Goal: Task Accomplishment & Management: Manage account settings

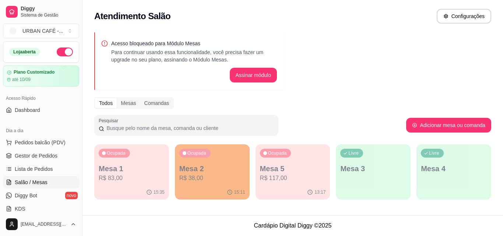
scroll to position [96, 0]
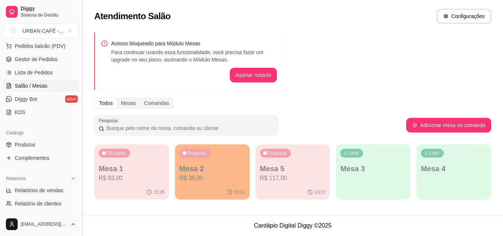
drag, startPoint x: 80, startPoint y: 94, endPoint x: 80, endPoint y: 123, distance: 29.5
click at [80, 123] on button "Toggle Sidebar" at bounding box center [82, 118] width 6 height 236
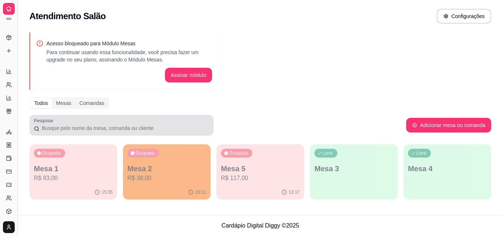
scroll to position [36, 0]
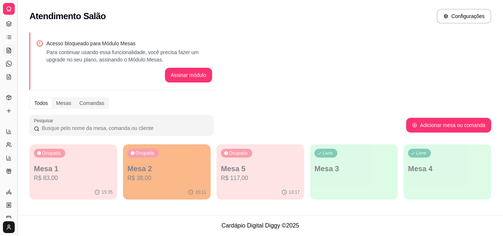
click at [16, 90] on button "Toggle Sidebar" at bounding box center [17, 118] width 6 height 236
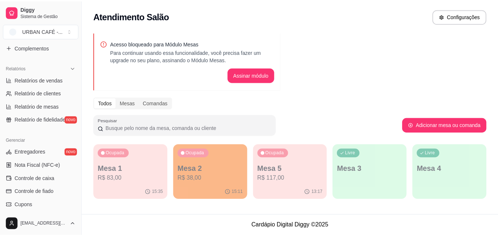
scroll to position [209, 0]
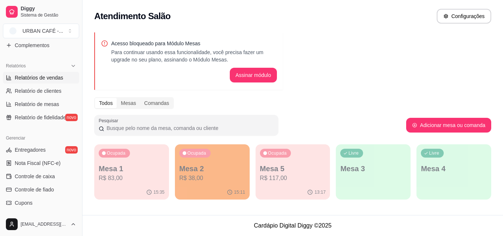
click at [52, 81] on link "Relatórios de vendas" at bounding box center [41, 78] width 76 height 12
select select "ALL"
select select "0"
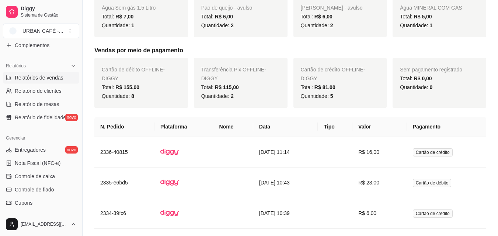
scroll to position [379, 0]
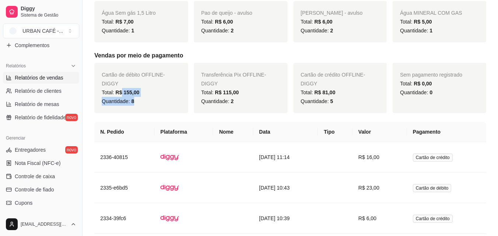
drag, startPoint x: 154, startPoint y: 97, endPoint x: 121, endPoint y: 94, distance: 33.3
click at [121, 94] on div "Cartão de débito OFFLINE - DIGGY Total: R$ 155,00 Quantidade: 8" at bounding box center [141, 88] width 94 height 50
click at [121, 93] on span "R$ 155,00" at bounding box center [127, 92] width 24 height 6
drag, startPoint x: 113, startPoint y: 77, endPoint x: 111, endPoint y: 81, distance: 4.9
click at [111, 81] on span "Cartão de débito OFFLINE - DIGGY" at bounding box center [133, 79] width 63 height 15
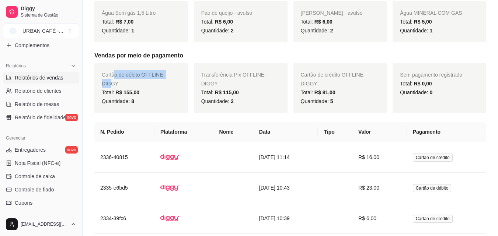
click at [111, 81] on span "Cartão de débito OFFLINE - DIGGY" at bounding box center [133, 79] width 63 height 15
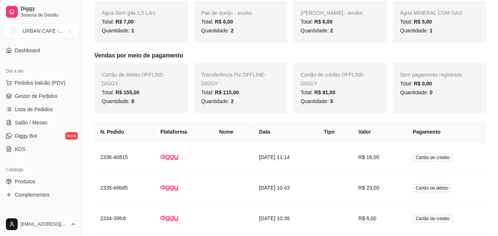
scroll to position [0, 0]
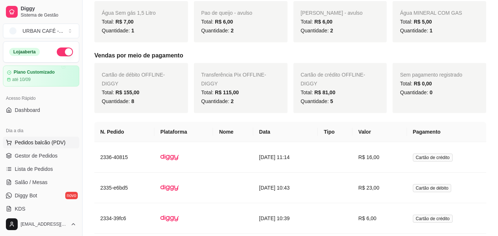
click at [46, 140] on span "Pedidos balcão (PDV)" at bounding box center [40, 142] width 51 height 7
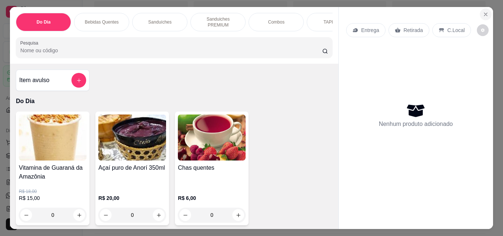
click at [485, 12] on icon "Close" at bounding box center [486, 14] width 6 height 6
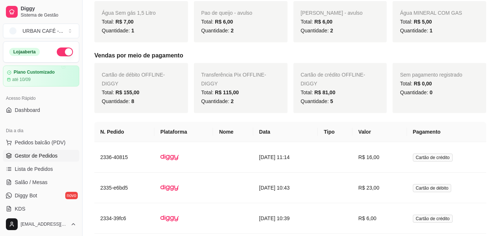
click at [48, 157] on span "Gestor de Pedidos" at bounding box center [36, 155] width 43 height 7
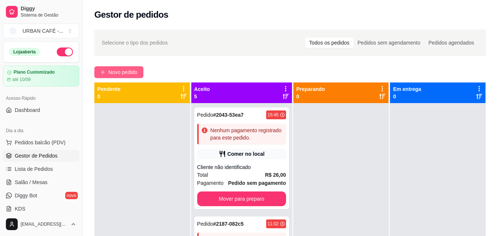
click at [129, 73] on span "Novo pedido" at bounding box center [122, 72] width 29 height 8
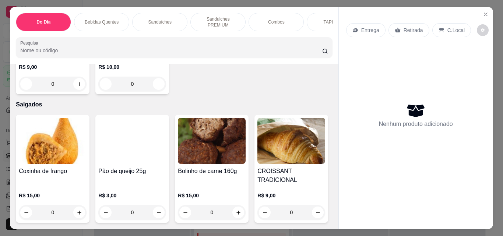
scroll to position [2538, 0]
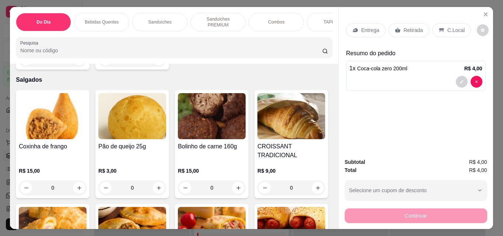
type input "1"
click at [402, 23] on div "Retirada" at bounding box center [409, 30] width 41 height 14
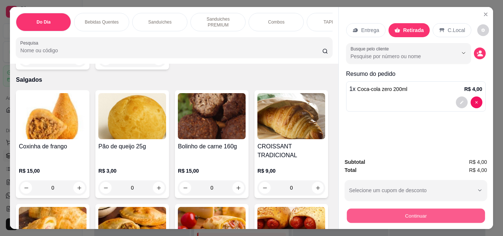
click at [422, 210] on button "Continuar" at bounding box center [416, 215] width 138 height 14
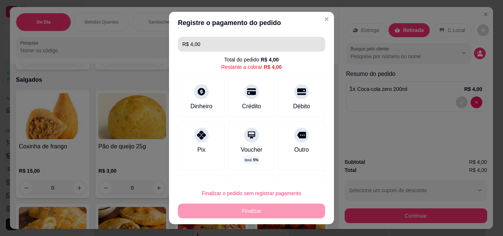
click at [288, 46] on input "R$ 4,00" at bounding box center [251, 44] width 138 height 15
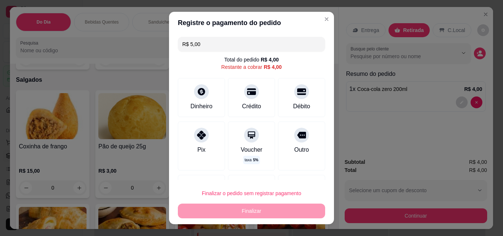
click at [274, 208] on div "Finalizar o pedido sem registrar pagamento Finalizar" at bounding box center [251, 202] width 147 height 32
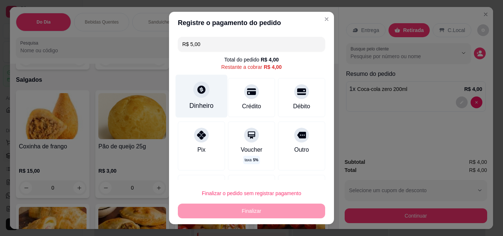
click at [198, 101] on div "Dinheiro" at bounding box center [201, 106] width 24 height 10
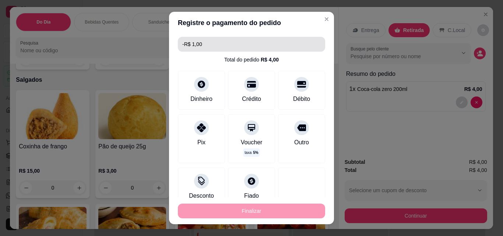
click at [283, 43] on input "-R$ 1,00" at bounding box center [251, 44] width 138 height 15
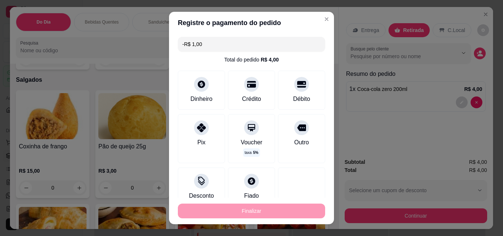
click at [283, 43] on input "-R$ 1,00" at bounding box center [251, 44] width 138 height 15
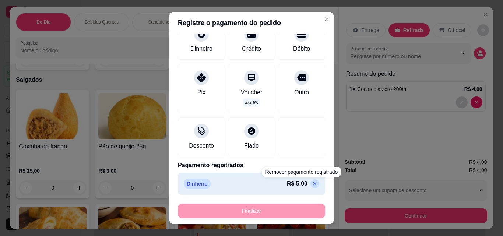
click at [313, 185] on icon at bounding box center [314, 183] width 3 height 3
type input "R$ 4,00"
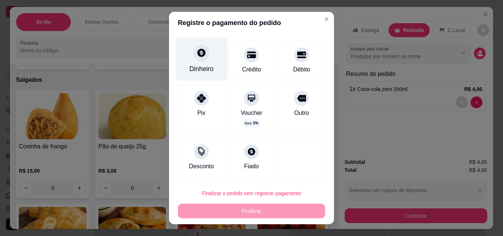
click at [205, 55] on div "Dinheiro" at bounding box center [202, 59] width 52 height 43
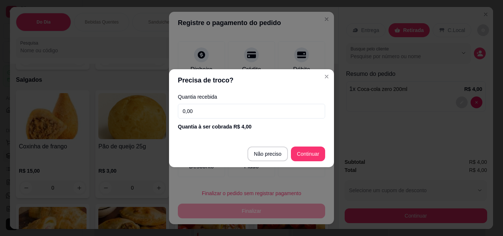
click at [272, 108] on input "0,00" at bounding box center [251, 111] width 147 height 15
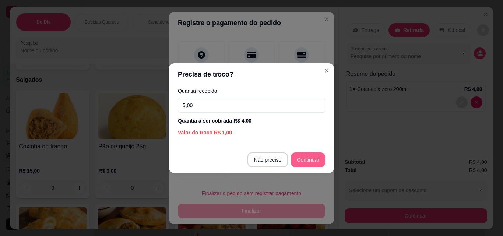
type input "5,00"
type input "R$ 0,00"
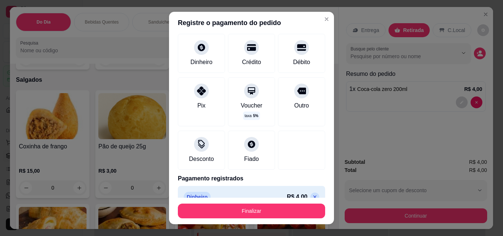
scroll to position [29, 0]
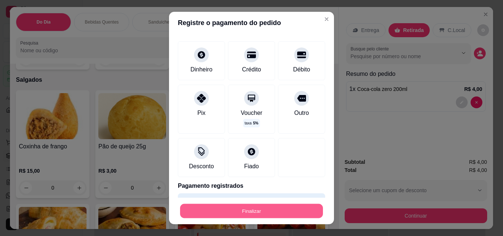
click at [285, 208] on button "Finalizar" at bounding box center [251, 211] width 143 height 14
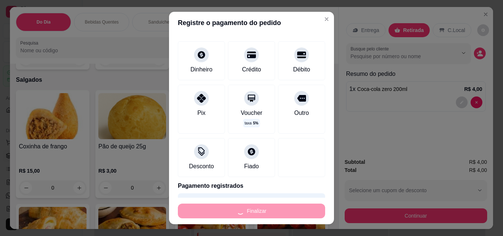
type input "0"
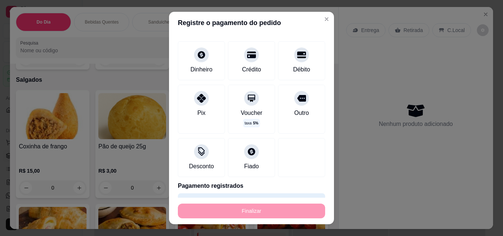
type input "-R$ 4,00"
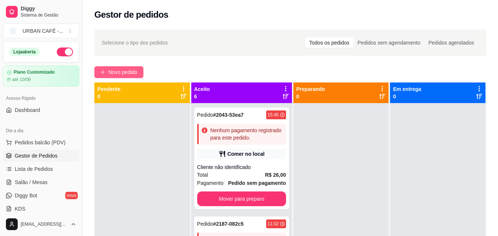
click at [116, 70] on span "Novo pedido" at bounding box center [122, 72] width 29 height 8
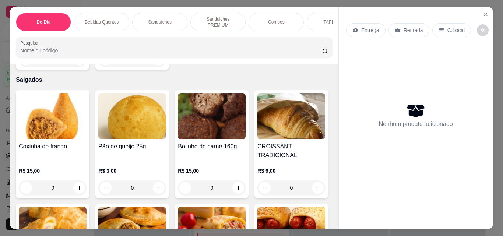
scroll to position [2525, 0]
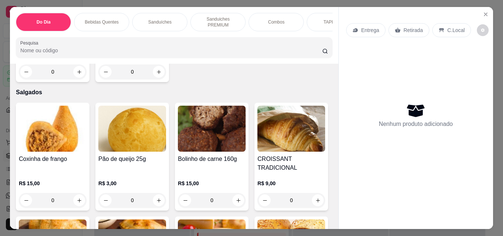
type input "1"
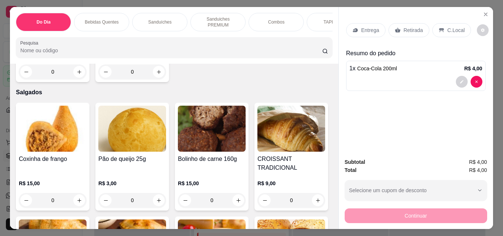
scroll to position [2526, 0]
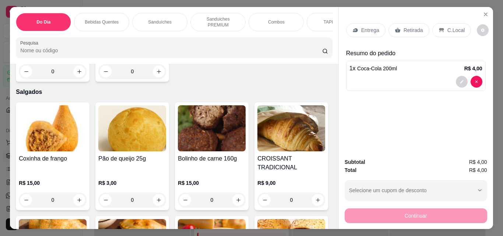
click at [414, 28] on p "Retirada" at bounding box center [414, 30] width 20 height 7
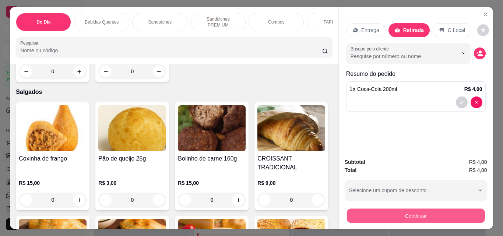
click at [431, 212] on button "Continuar" at bounding box center [416, 215] width 138 height 14
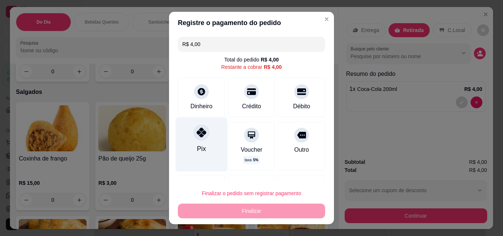
click at [202, 137] on div at bounding box center [201, 132] width 16 height 16
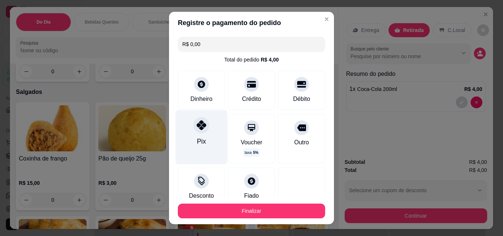
type input "R$ 0,00"
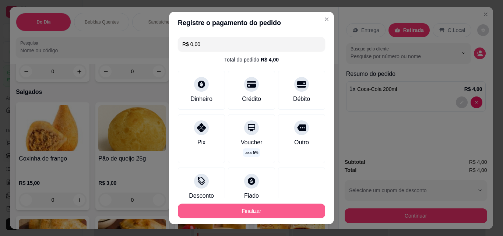
click at [272, 211] on button "Finalizar" at bounding box center [251, 211] width 147 height 15
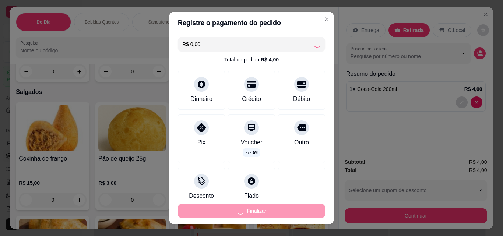
type input "0"
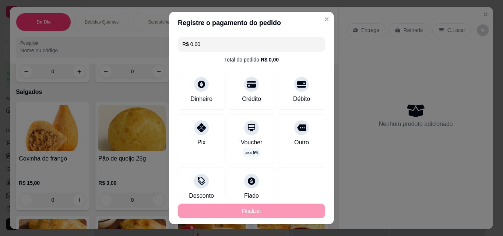
type input "-R$ 4,00"
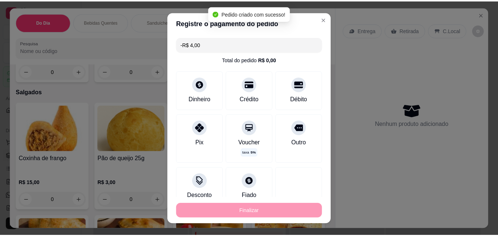
scroll to position [2525, 0]
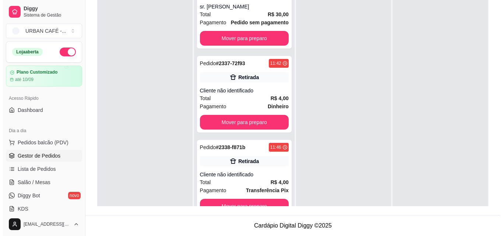
scroll to position [501, 0]
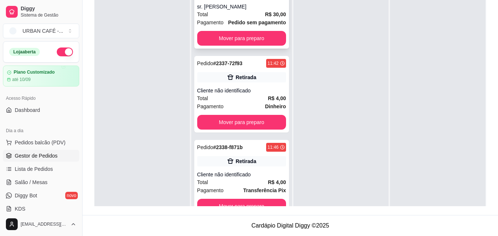
click at [249, 25] on strong "Pedido sem pagamento" at bounding box center [257, 23] width 58 height 6
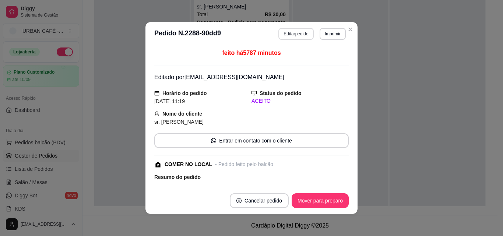
click at [295, 31] on button "Editar pedido" at bounding box center [295, 34] width 35 height 12
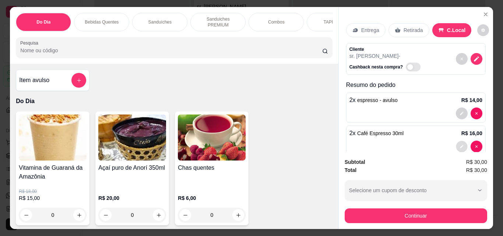
click at [456, 144] on button "decrease-product-quantity" at bounding box center [461, 146] width 11 height 11
click at [456, 109] on button "decrease-product-quantity" at bounding box center [462, 114] width 12 height 12
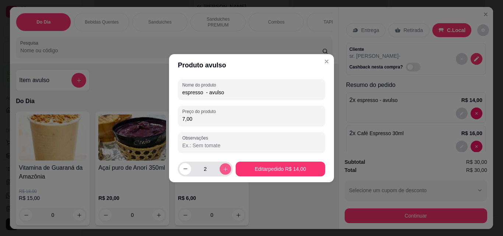
click at [224, 171] on icon "increase-product-quantity" at bounding box center [225, 169] width 6 height 6
type input "3"
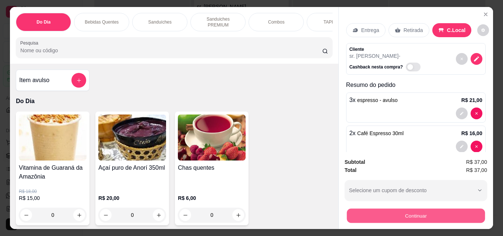
click at [425, 210] on button "Continuar" at bounding box center [416, 215] width 138 height 14
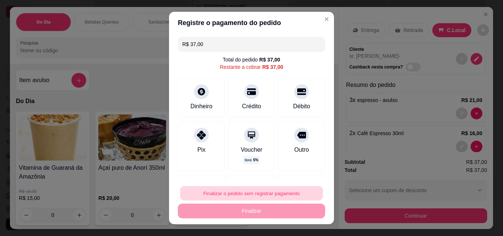
click at [259, 190] on button "Finalizar o pedido sem registrar pagamento" at bounding box center [251, 193] width 143 height 14
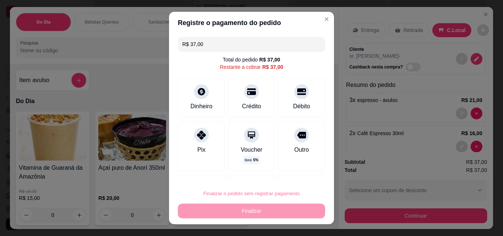
click at [288, 173] on button "Confirmar" at bounding box center [293, 172] width 26 height 11
type input "0"
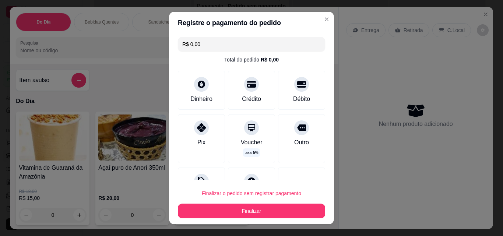
type input "R$ 0,00"
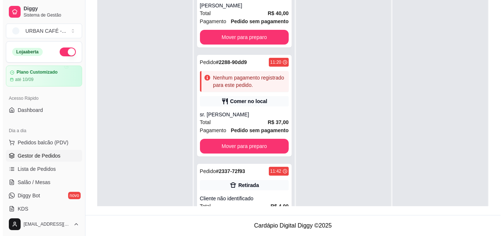
scroll to position [0, 0]
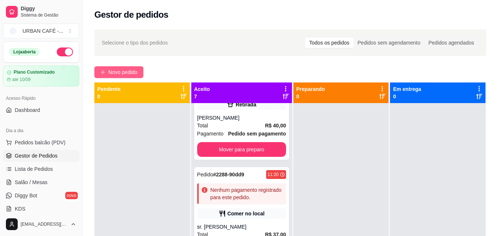
click at [129, 70] on span "Novo pedido" at bounding box center [122, 72] width 29 height 8
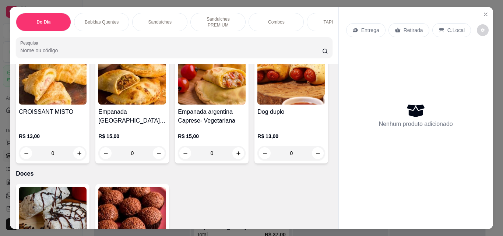
scroll to position [2624, 0]
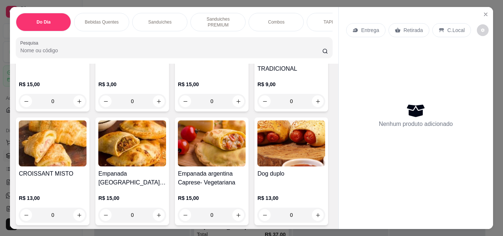
type input "1"
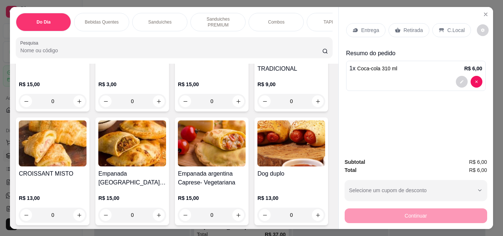
click at [409, 27] on p "Retirada" at bounding box center [414, 30] width 20 height 7
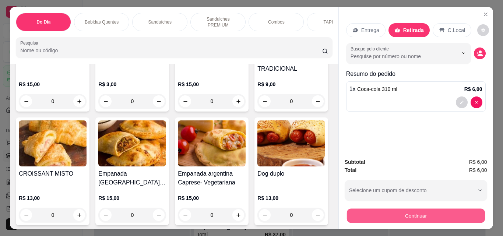
click at [408, 208] on button "Continuar" at bounding box center [416, 215] width 138 height 14
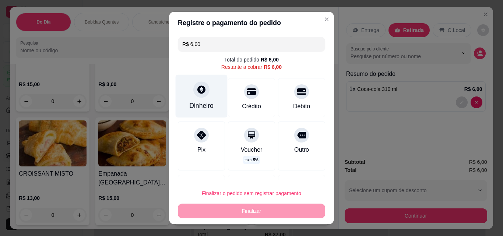
click at [203, 101] on div "Dinheiro" at bounding box center [202, 96] width 52 height 43
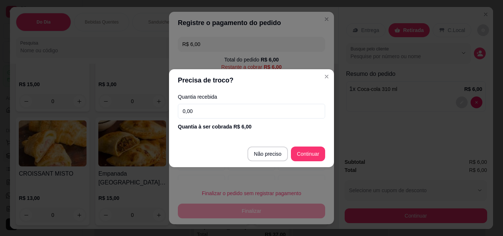
click at [243, 112] on input "0,00" at bounding box center [251, 111] width 147 height 15
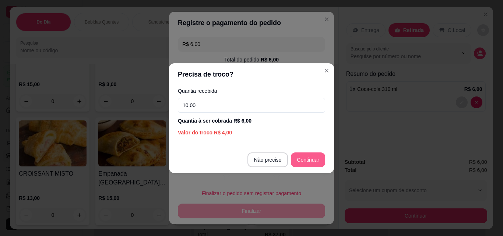
type input "10,00"
type input "R$ 0,00"
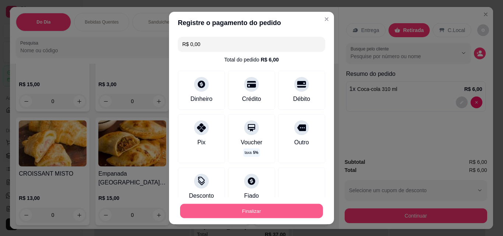
click at [260, 209] on button "Finalizar" at bounding box center [251, 211] width 143 height 14
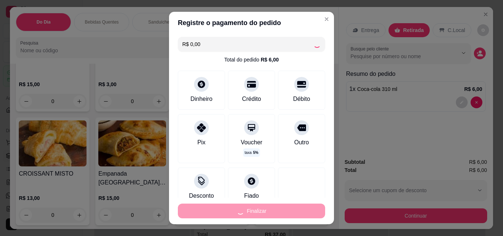
type input "0"
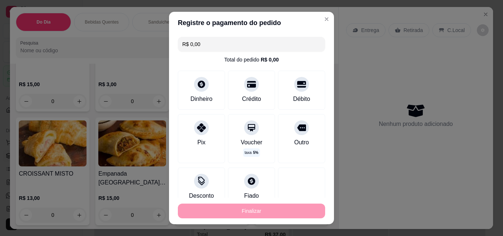
type input "-R$ 6,00"
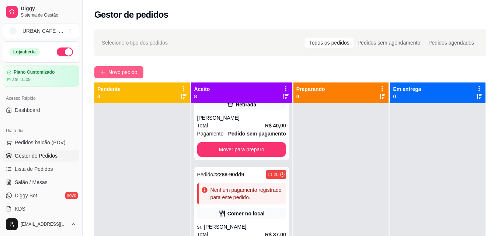
click at [136, 72] on span "Novo pedido" at bounding box center [122, 72] width 29 height 8
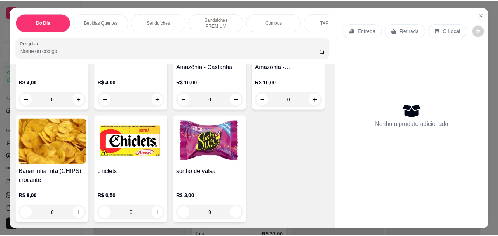
scroll to position [4865, 0]
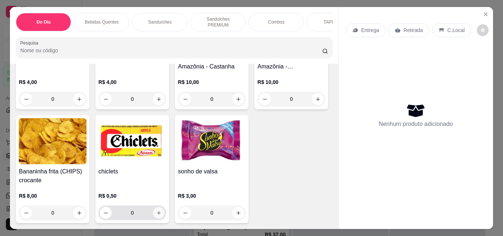
click at [165, 207] on button "increase-product-quantity" at bounding box center [158, 212] width 11 height 11
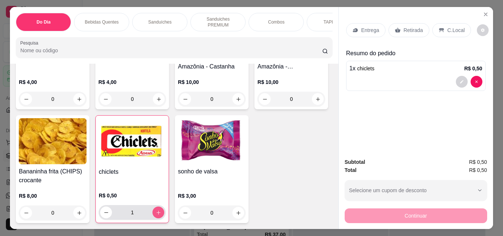
click at [164, 207] on button "increase-product-quantity" at bounding box center [158, 213] width 12 height 12
click at [164, 207] on button "increase-product-quantity" at bounding box center [158, 212] width 11 height 11
click at [164, 207] on button "increase-product-quantity" at bounding box center [158, 213] width 12 height 12
type input "4"
click at [412, 27] on p "Retirada" at bounding box center [414, 30] width 20 height 7
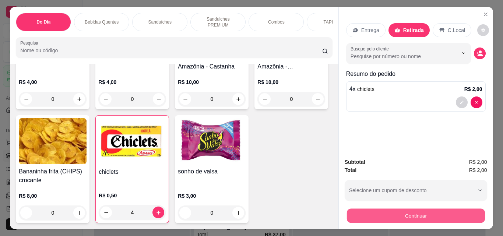
click at [414, 208] on button "Continuar" at bounding box center [416, 215] width 138 height 14
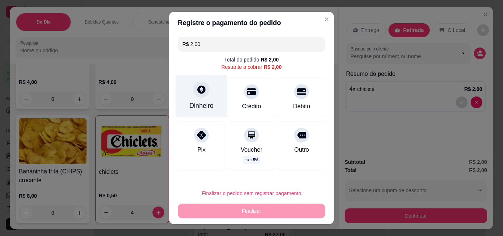
click at [195, 99] on div "Dinheiro" at bounding box center [202, 96] width 52 height 43
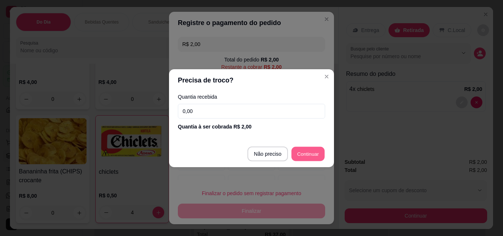
type input "R$ 0,00"
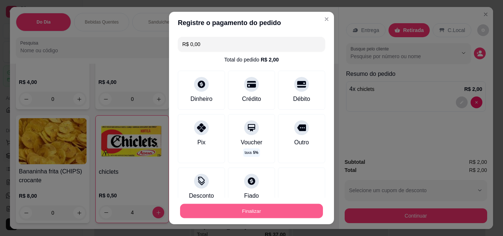
click at [281, 210] on button "Finalizar" at bounding box center [251, 211] width 143 height 14
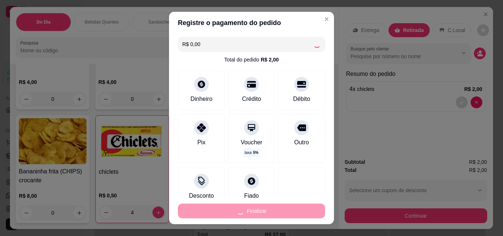
type input "0"
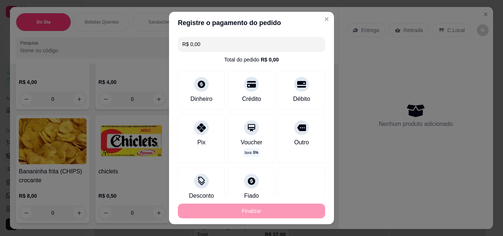
type input "-R$ 2,00"
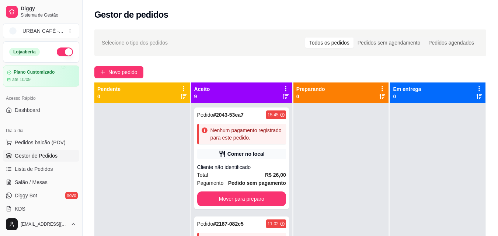
scroll to position [322, 0]
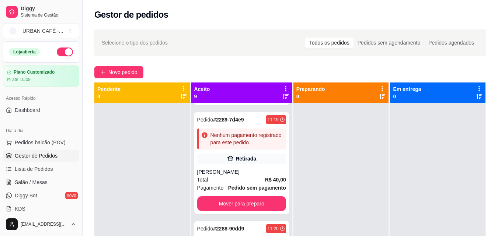
drag, startPoint x: 472, startPoint y: 100, endPoint x: 503, endPoint y: 73, distance: 41.0
click at [497, 73] on html "Diggy Sistema de Gestão URBAN CAFÉ - ... Loja aberta Plano Customizado até 10/0…" at bounding box center [249, 118] width 498 height 236
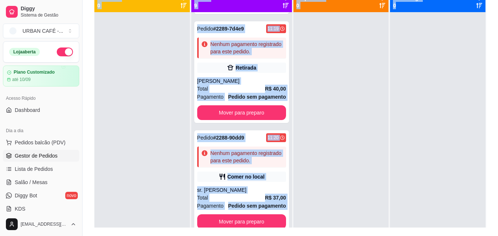
scroll to position [112, 0]
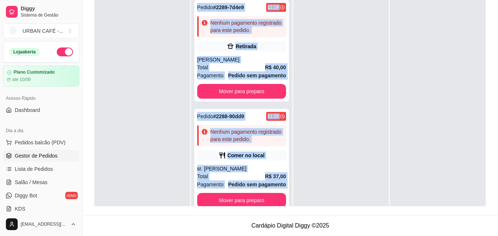
click at [344, 115] on div at bounding box center [340, 109] width 95 height 236
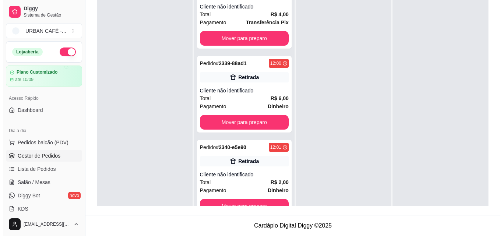
scroll to position [730, 0]
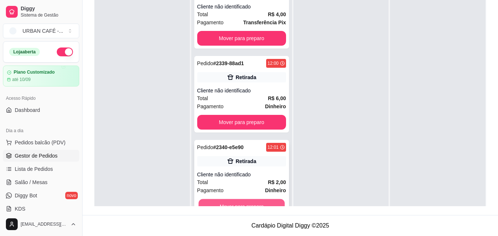
click at [260, 201] on button "Mover para preparo" at bounding box center [241, 206] width 86 height 14
click at [260, 201] on div "Mover para preparo" at bounding box center [241, 206] width 89 height 15
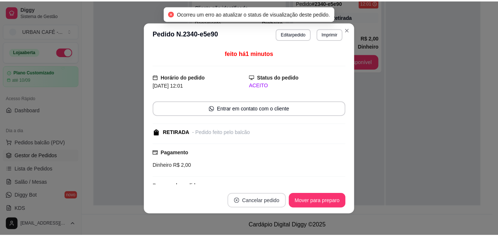
scroll to position [646, 0]
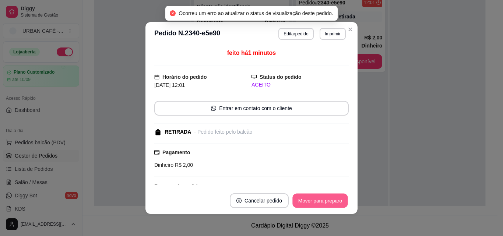
click at [311, 198] on button "Mover para preparo" at bounding box center [319, 201] width 55 height 14
click at [311, 198] on button "Mover para retirada disponível" at bounding box center [307, 200] width 81 height 15
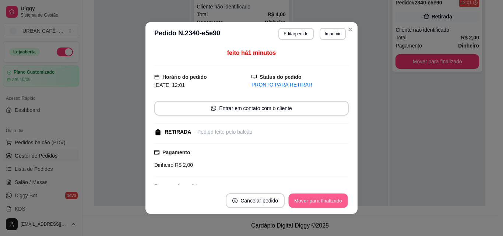
click at [311, 198] on button "Mover para finalizado" at bounding box center [318, 201] width 59 height 14
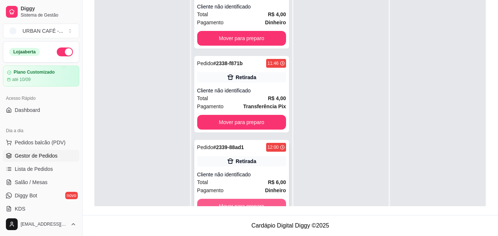
click at [254, 200] on button "Mover para preparo" at bounding box center [241, 206] width 89 height 15
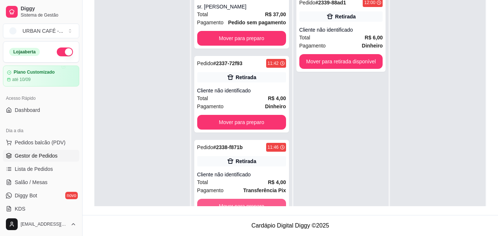
scroll to position [562, 0]
click at [261, 201] on button "Mover para preparo" at bounding box center [241, 206] width 86 height 14
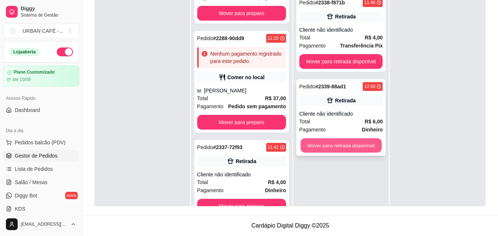
click at [368, 145] on button "Mover para retirada disponível" at bounding box center [340, 145] width 81 height 14
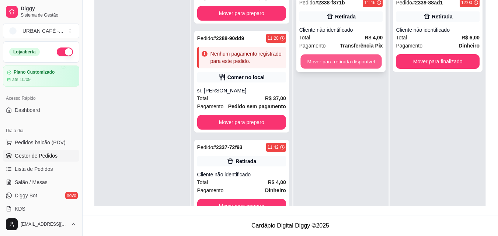
click at [354, 59] on button "Mover para retirada disponível" at bounding box center [340, 62] width 81 height 14
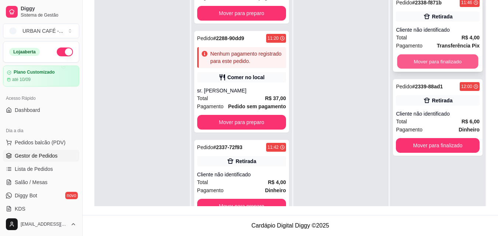
click at [426, 57] on button "Mover para finalizado" at bounding box center [437, 62] width 81 height 14
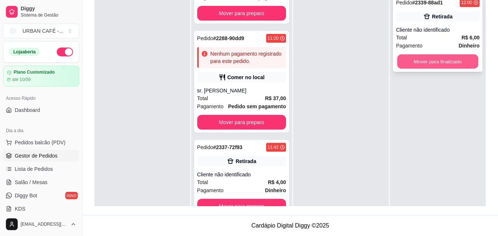
click at [427, 60] on button "Mover para finalizado" at bounding box center [437, 62] width 81 height 14
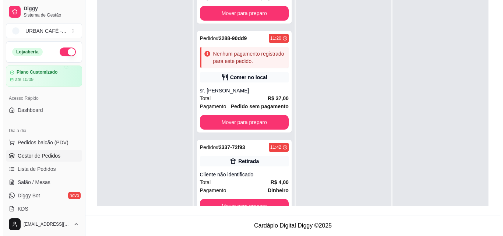
scroll to position [0, 0]
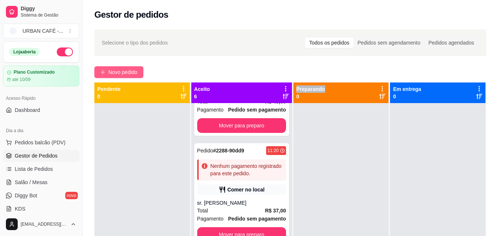
click at [130, 71] on span "Novo pedido" at bounding box center [122, 72] width 29 height 8
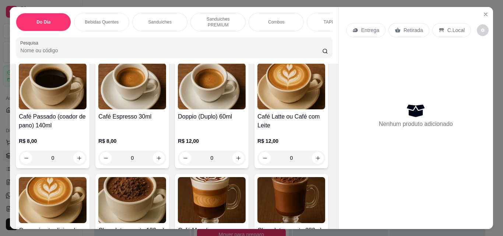
scroll to position [272, 0]
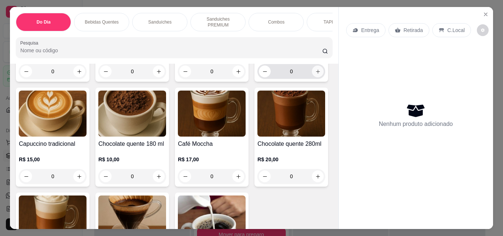
click at [315, 74] on icon "increase-product-quantity" at bounding box center [318, 72] width 6 height 6
type input "1"
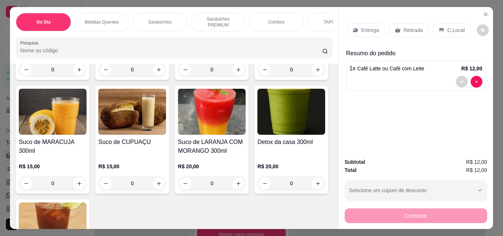
scroll to position [3058, 0]
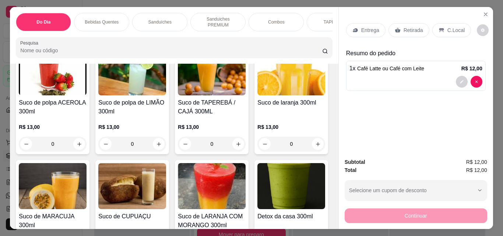
type input "1"
click at [441, 28] on div "C.Local" at bounding box center [451, 30] width 39 height 14
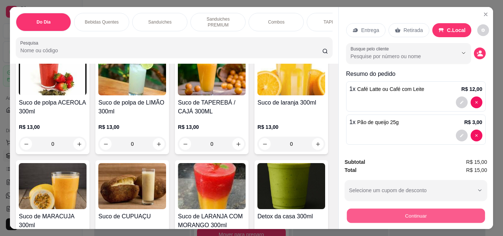
click at [417, 212] on button "Continuar" at bounding box center [416, 215] width 138 height 14
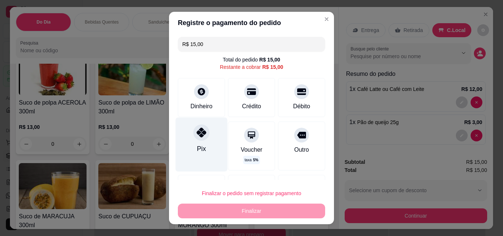
click at [198, 135] on icon at bounding box center [202, 133] width 10 height 10
type input "R$ 0,00"
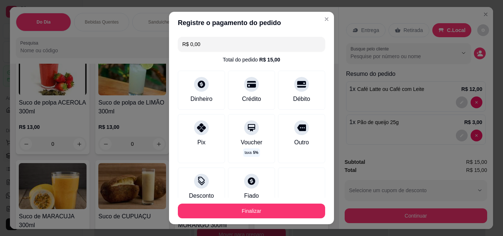
click at [299, 63] on div "Total do pedido R$ 15,00" at bounding box center [251, 59] width 147 height 7
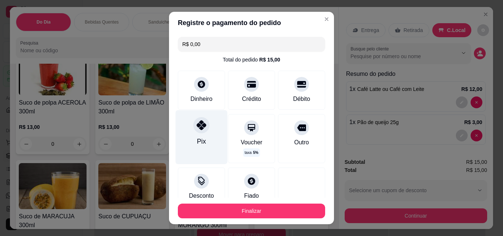
click at [200, 131] on div at bounding box center [201, 125] width 16 height 16
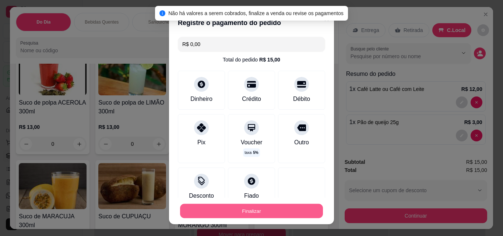
click at [271, 214] on button "Finalizar" at bounding box center [251, 211] width 143 height 14
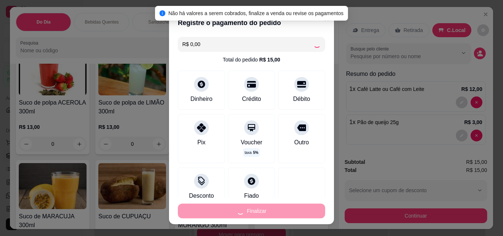
type input "0"
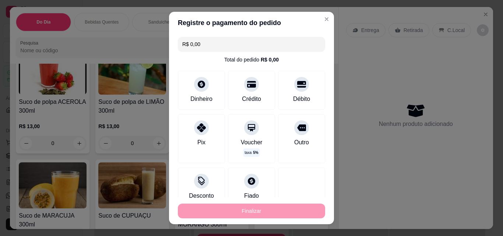
type input "-R$ 15,00"
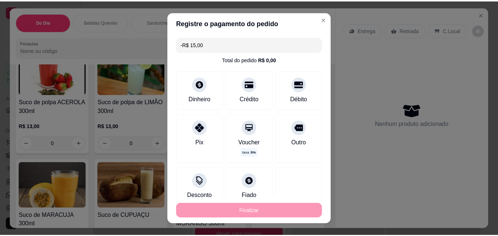
scroll to position [3057, 0]
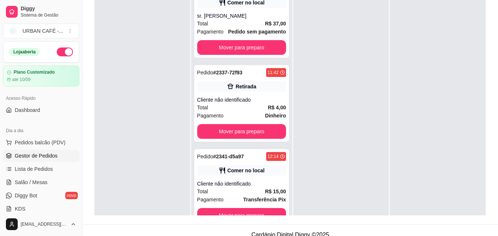
scroll to position [112, 0]
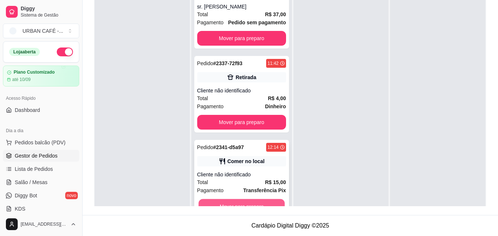
click at [257, 200] on button "Mover para preparo" at bounding box center [241, 206] width 86 height 14
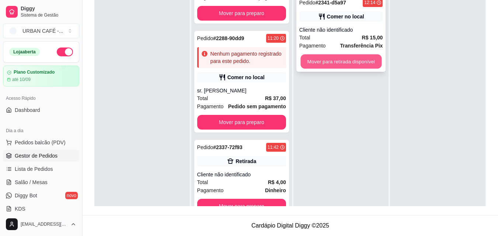
click at [325, 63] on button "Mover para retirada disponível" at bounding box center [340, 62] width 81 height 14
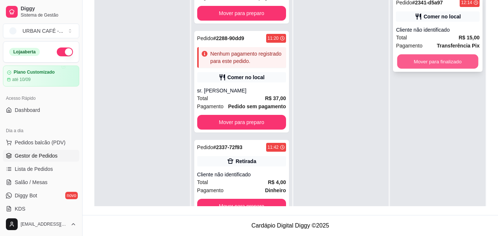
click at [427, 59] on button "Mover para finalizado" at bounding box center [437, 62] width 81 height 14
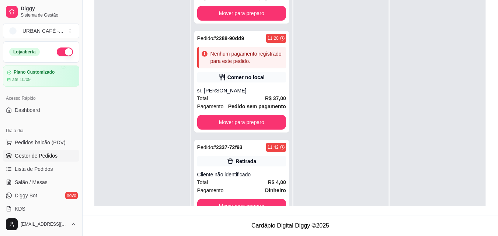
scroll to position [0, 0]
